Goal: Task Accomplishment & Management: Manage account settings

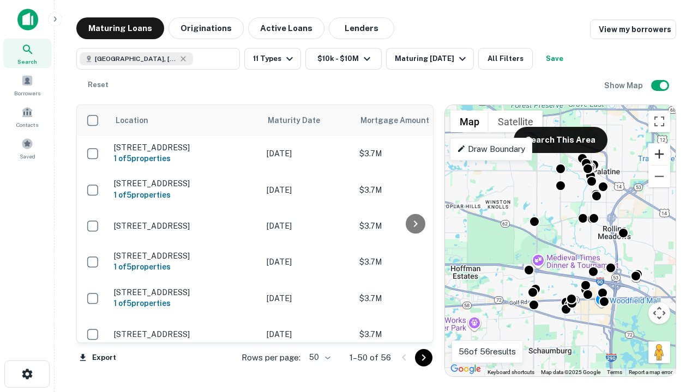
click at [659, 154] on button "Zoom in" at bounding box center [659, 154] width 22 height 22
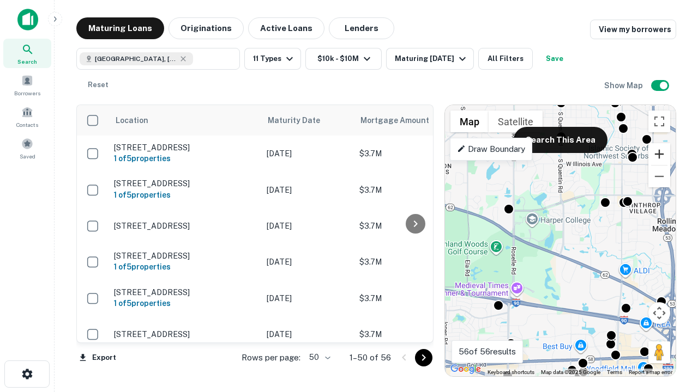
click at [659, 154] on button "Zoom in" at bounding box center [659, 154] width 22 height 22
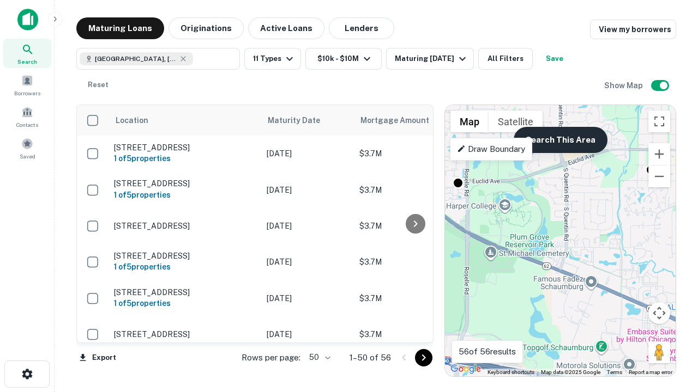
click at [560, 140] on button "Search This Area" at bounding box center [560, 140] width 94 height 26
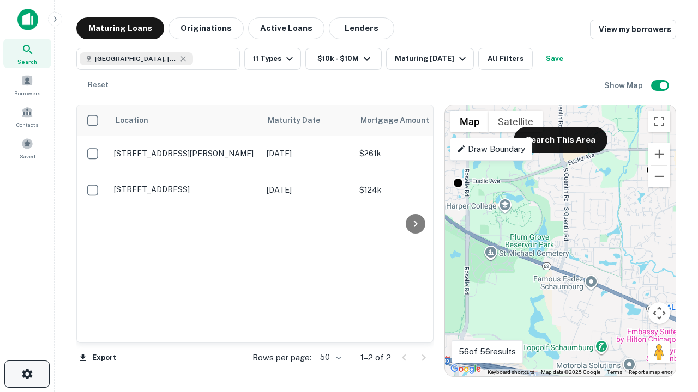
click at [27, 374] on icon "button" at bounding box center [27, 374] width 13 height 13
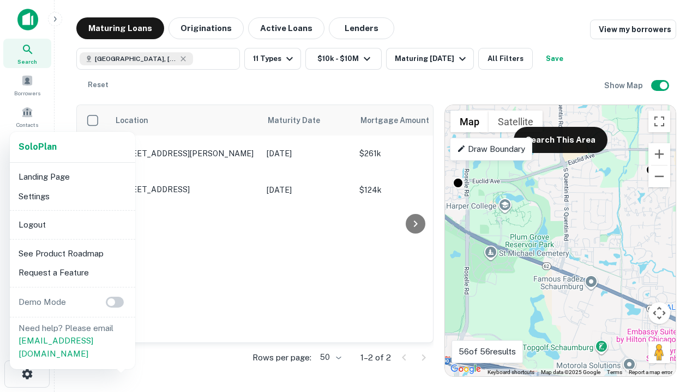
click at [72, 225] on li "Logout" at bounding box center [72, 225] width 117 height 20
